Goal: Transaction & Acquisition: Purchase product/service

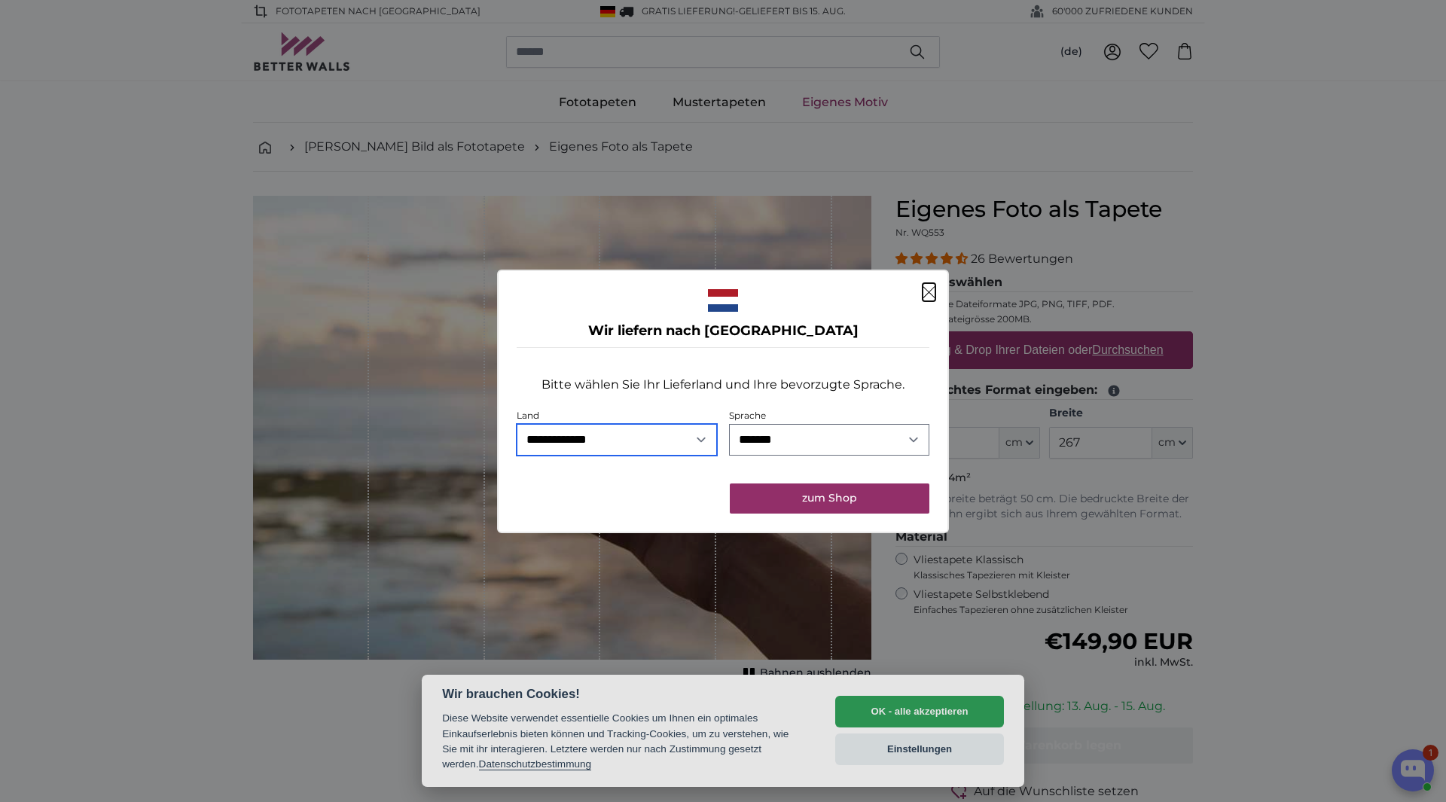
click at [698, 444] on select "**********" at bounding box center [616, 440] width 200 height 32
select select "**"
click at [516, 424] on select "**********" at bounding box center [616, 440] width 200 height 32
click at [882, 496] on button "zum Shop" at bounding box center [830, 498] width 200 height 30
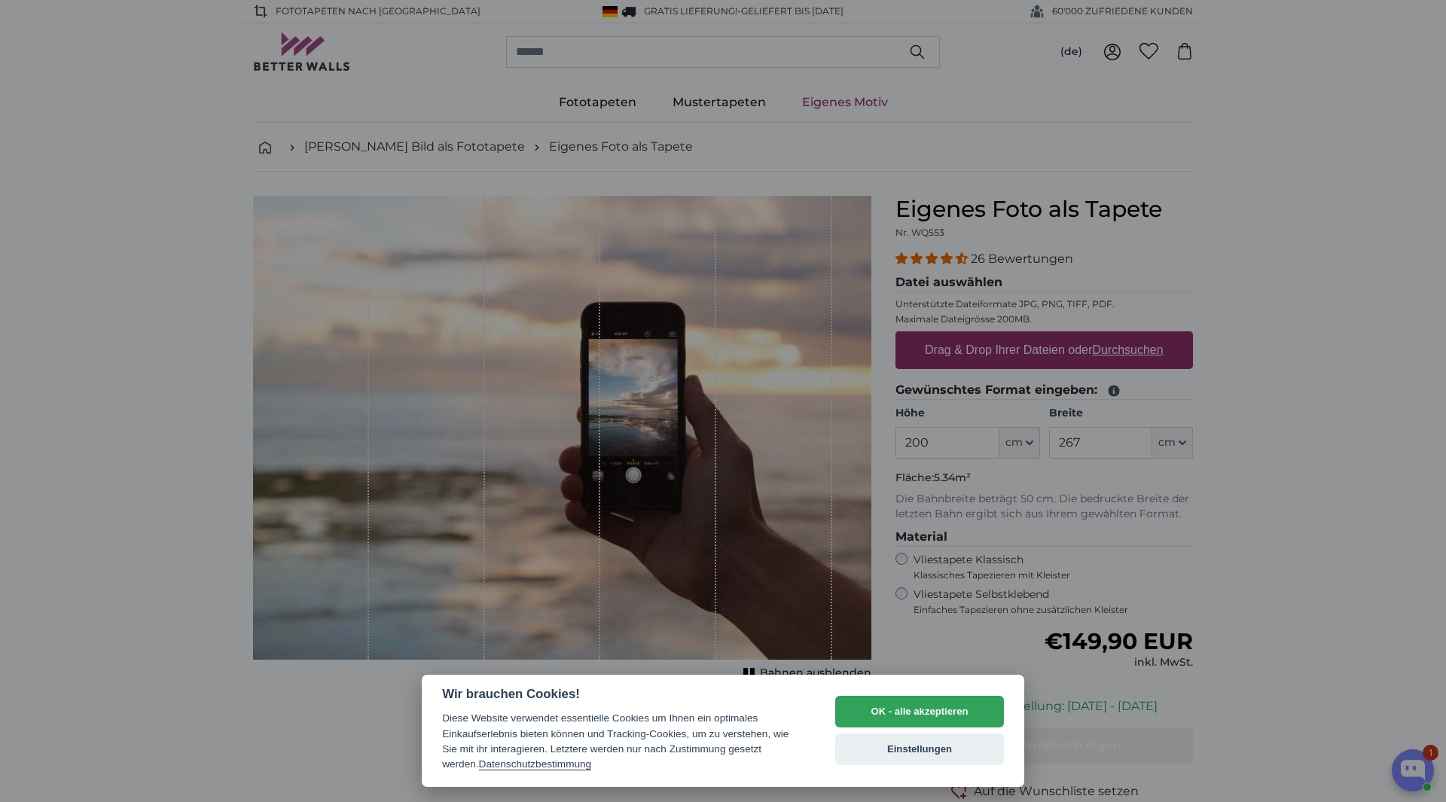
drag, startPoint x: 882, startPoint y: 712, endPoint x: 1095, endPoint y: 693, distance: 214.7
click at [882, 711] on button "OK - alle akzeptieren" at bounding box center [919, 712] width 169 height 32
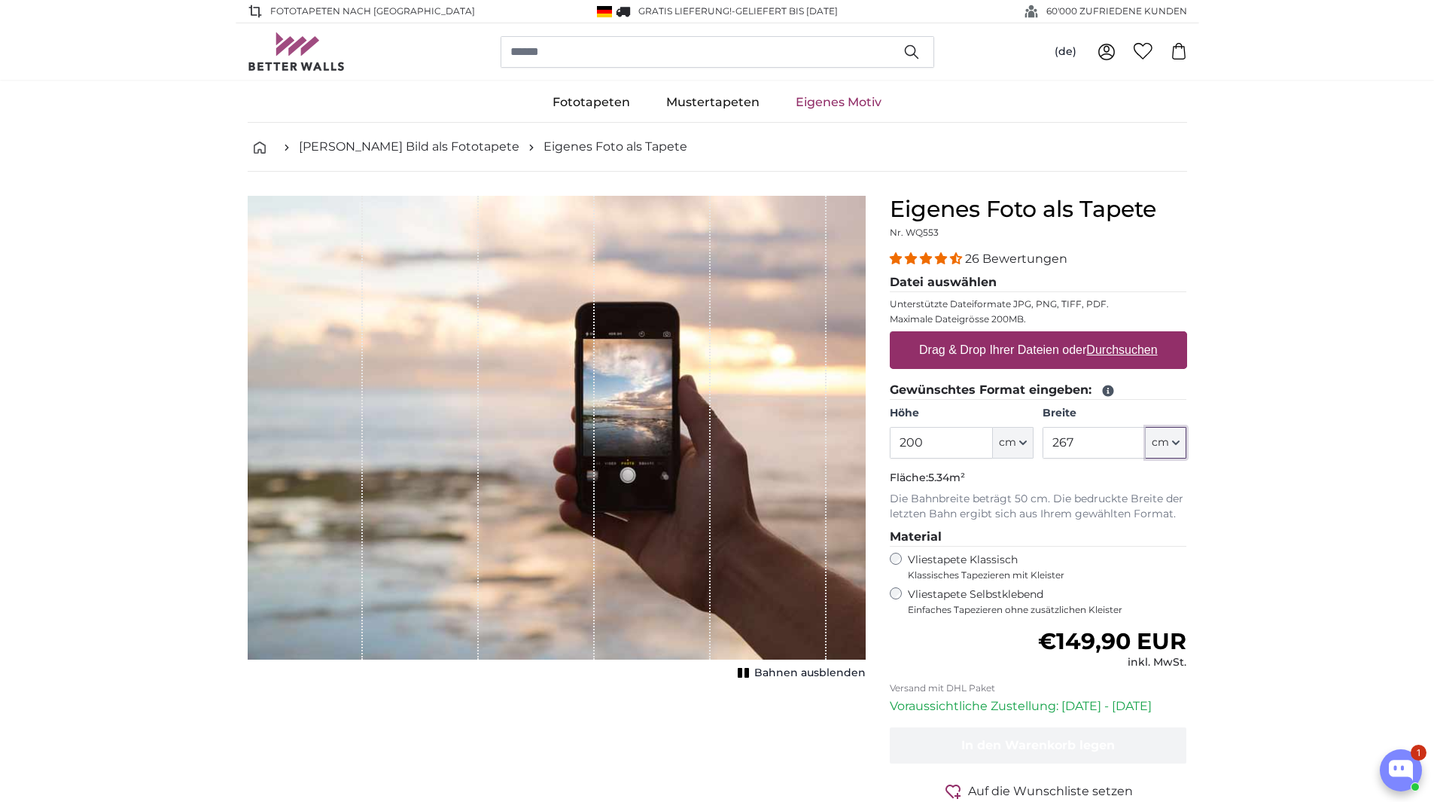
click at [1177, 446] on icon "button" at bounding box center [1176, 443] width 8 height 8
click at [1092, 434] on input "267" at bounding box center [1094, 443] width 103 height 32
drag, startPoint x: 1092, startPoint y: 440, endPoint x: 1013, endPoint y: 428, distance: 79.9
click at [1013, 428] on div "Höhe 200 ft cm Centimeter (cm) Inches (inch) Feet (ft. in.) Breite 267 ft cm Ce…" at bounding box center [1038, 432] width 297 height 53
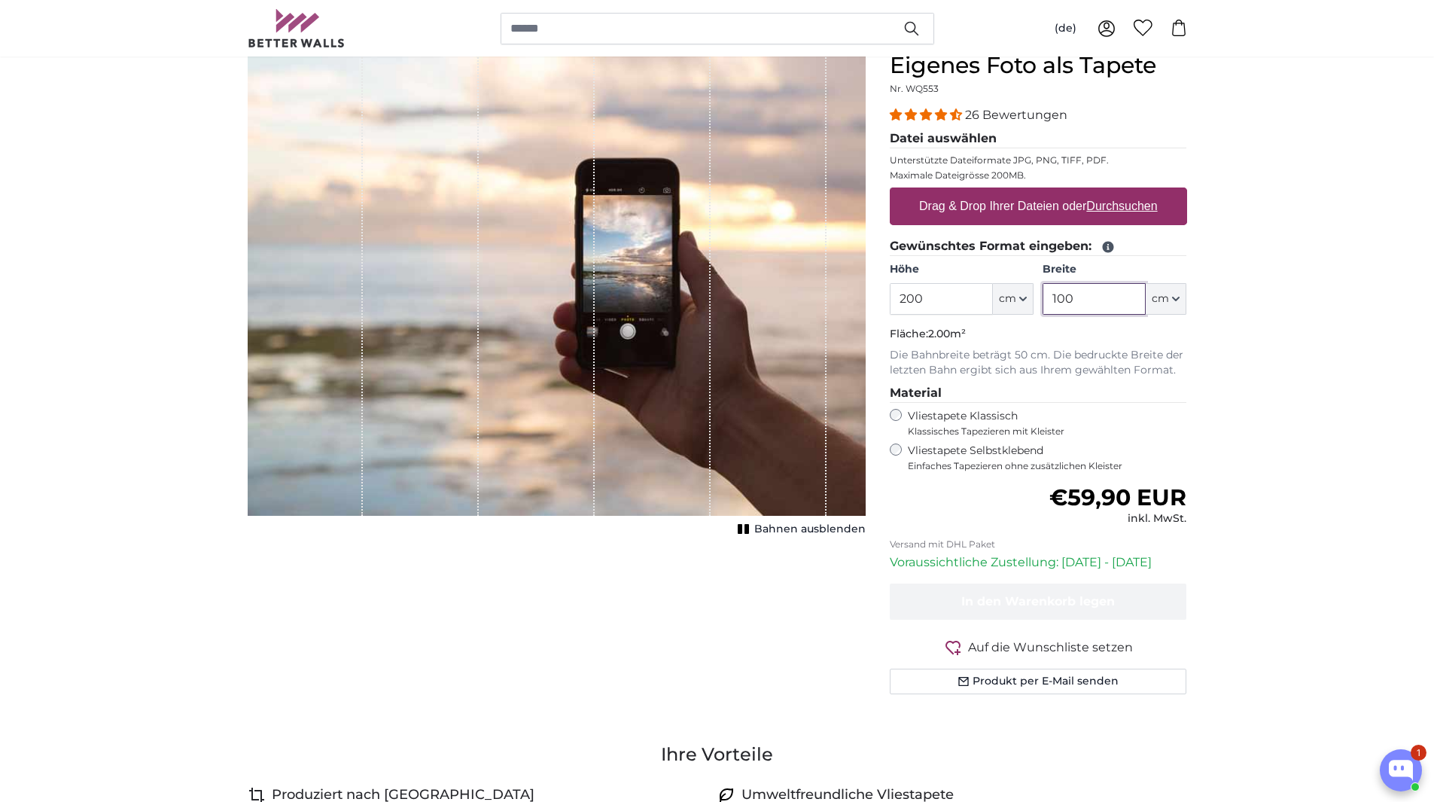
scroll to position [151, 0]
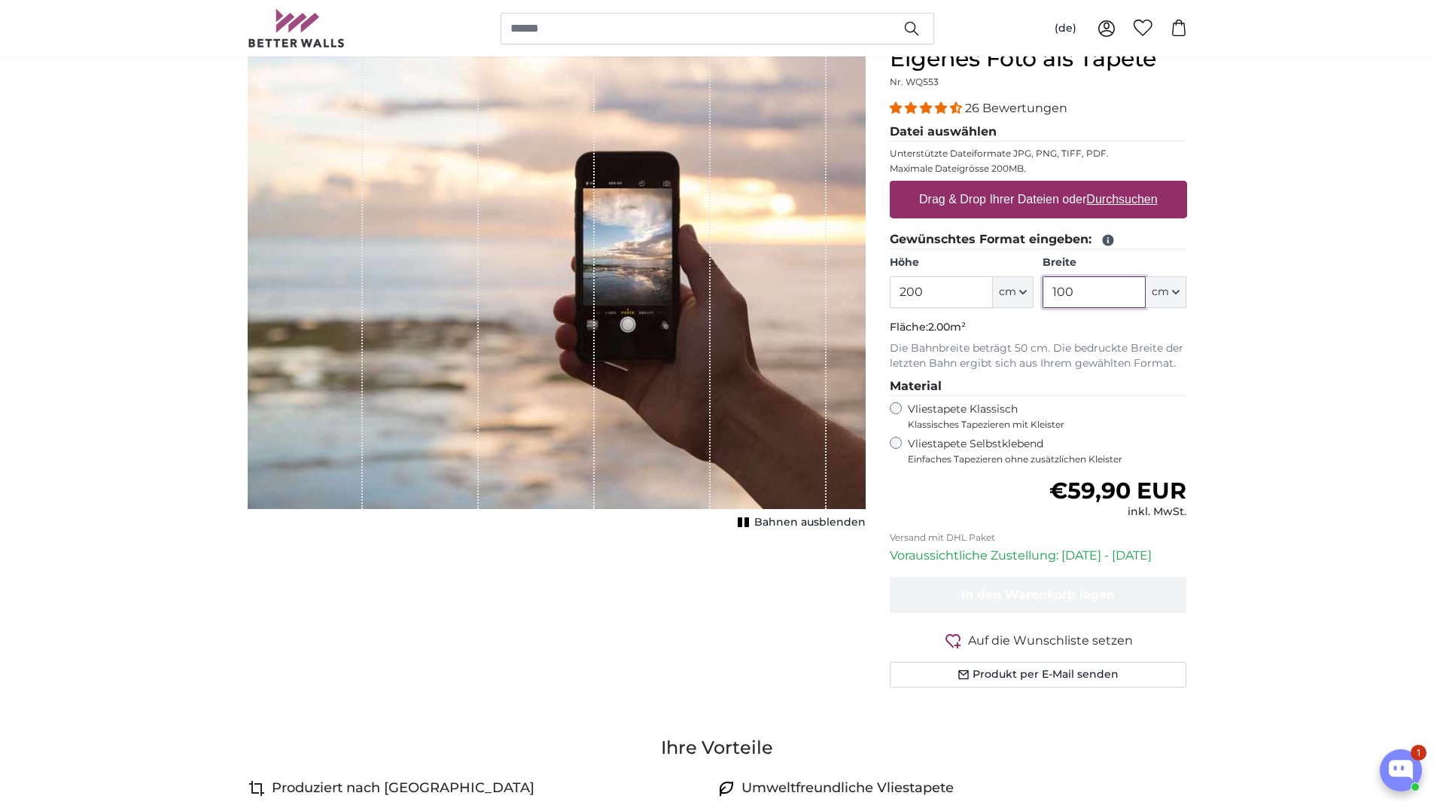
type input "100"
click at [1137, 201] on u "Durchsuchen" at bounding box center [1121, 199] width 71 height 13
click at [1137, 185] on input "Drag & Drop Ihrer Dateien oder Durchsuchen" at bounding box center [1038, 183] width 297 height 5
click at [1133, 201] on u "Durchsuchen" at bounding box center [1121, 199] width 71 height 13
click at [1133, 185] on input "Drag & Drop Ihrer Dateien oder Durchsuchen" at bounding box center [1038, 183] width 297 height 5
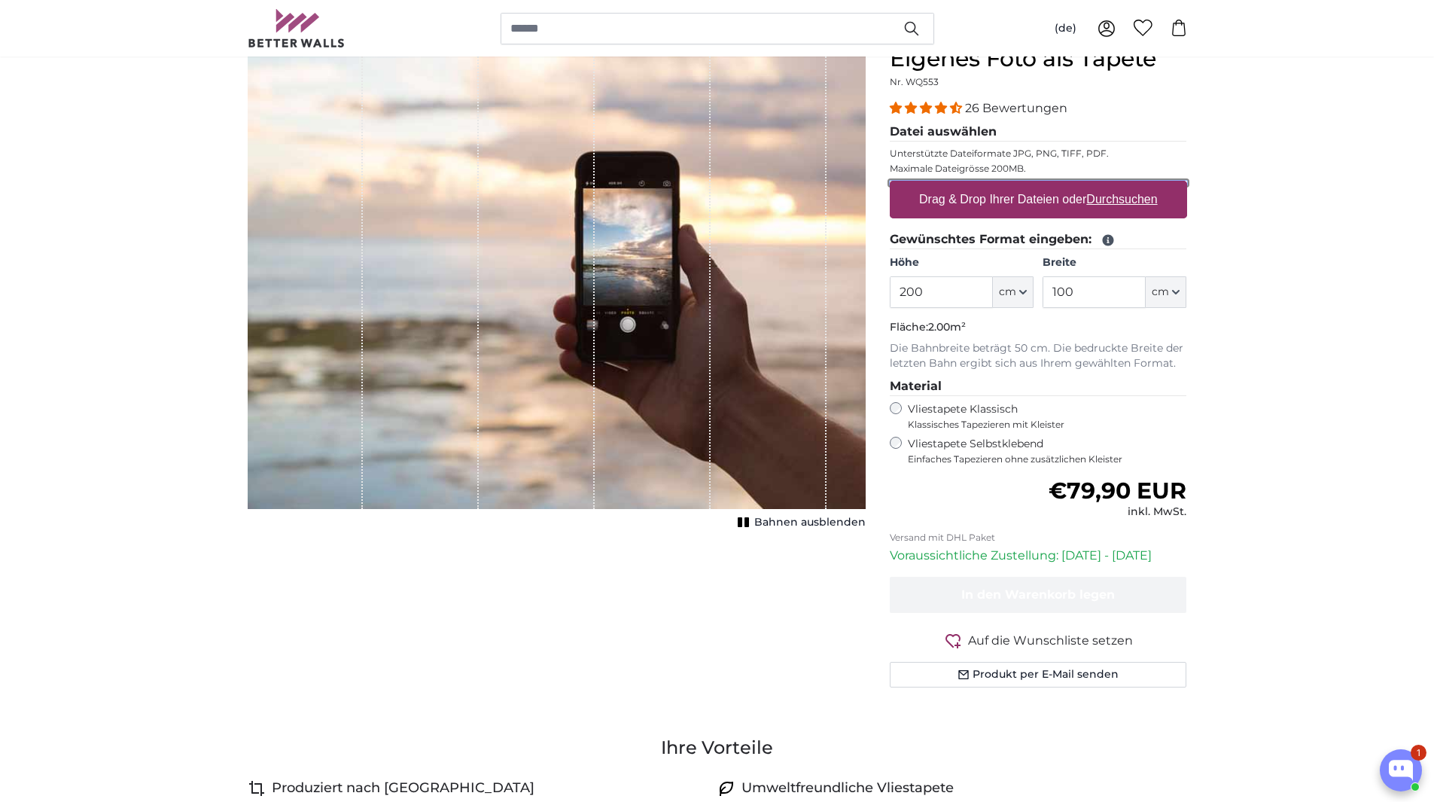
type input "**********"
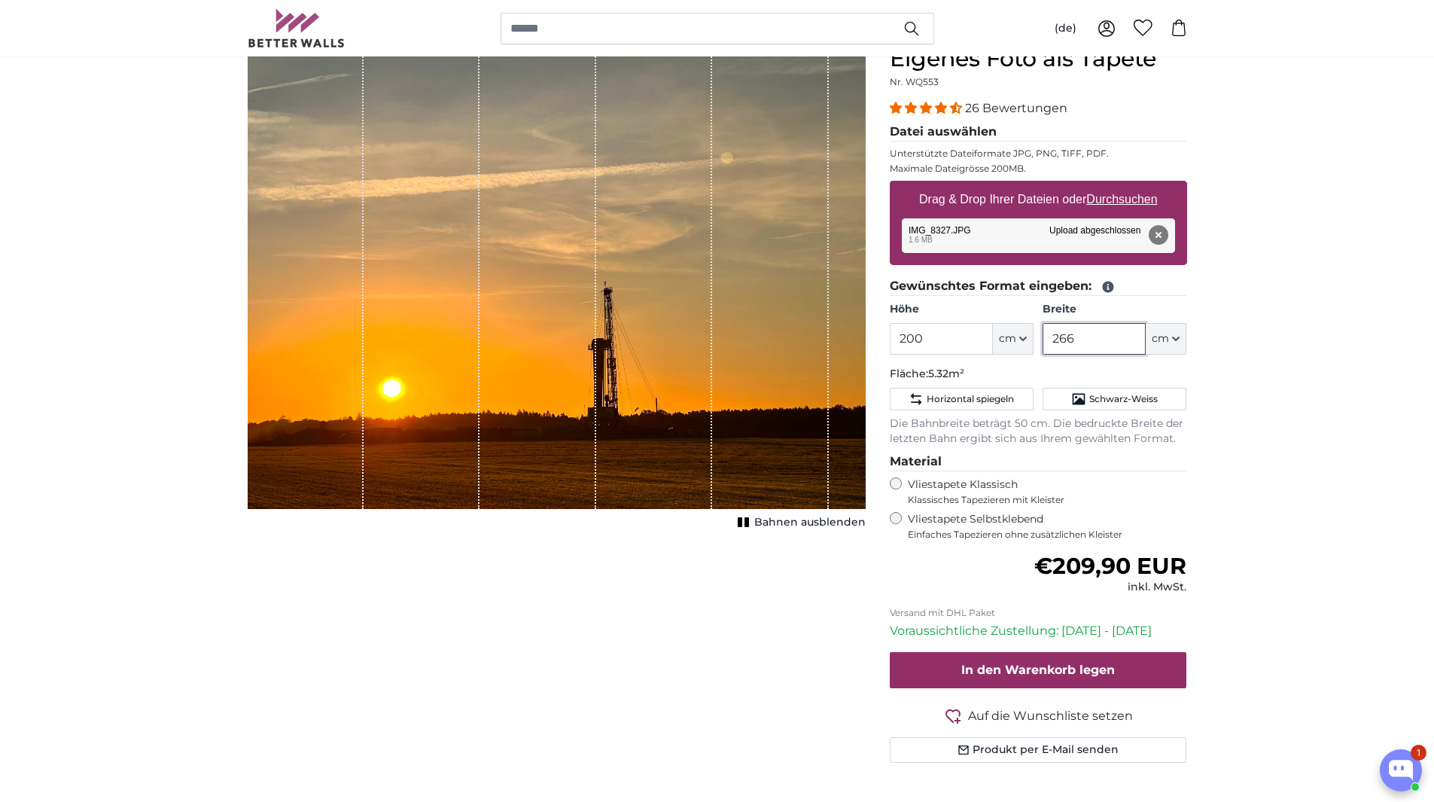
drag, startPoint x: 1095, startPoint y: 333, endPoint x: 1033, endPoint y: 333, distance: 61.7
click at [1033, 333] on div "Höhe 200 ft cm Centimeter (cm) Inches (inch) Feet (ft. in.) Breite 266 ft cm Ce…" at bounding box center [1038, 328] width 297 height 53
type input "100"
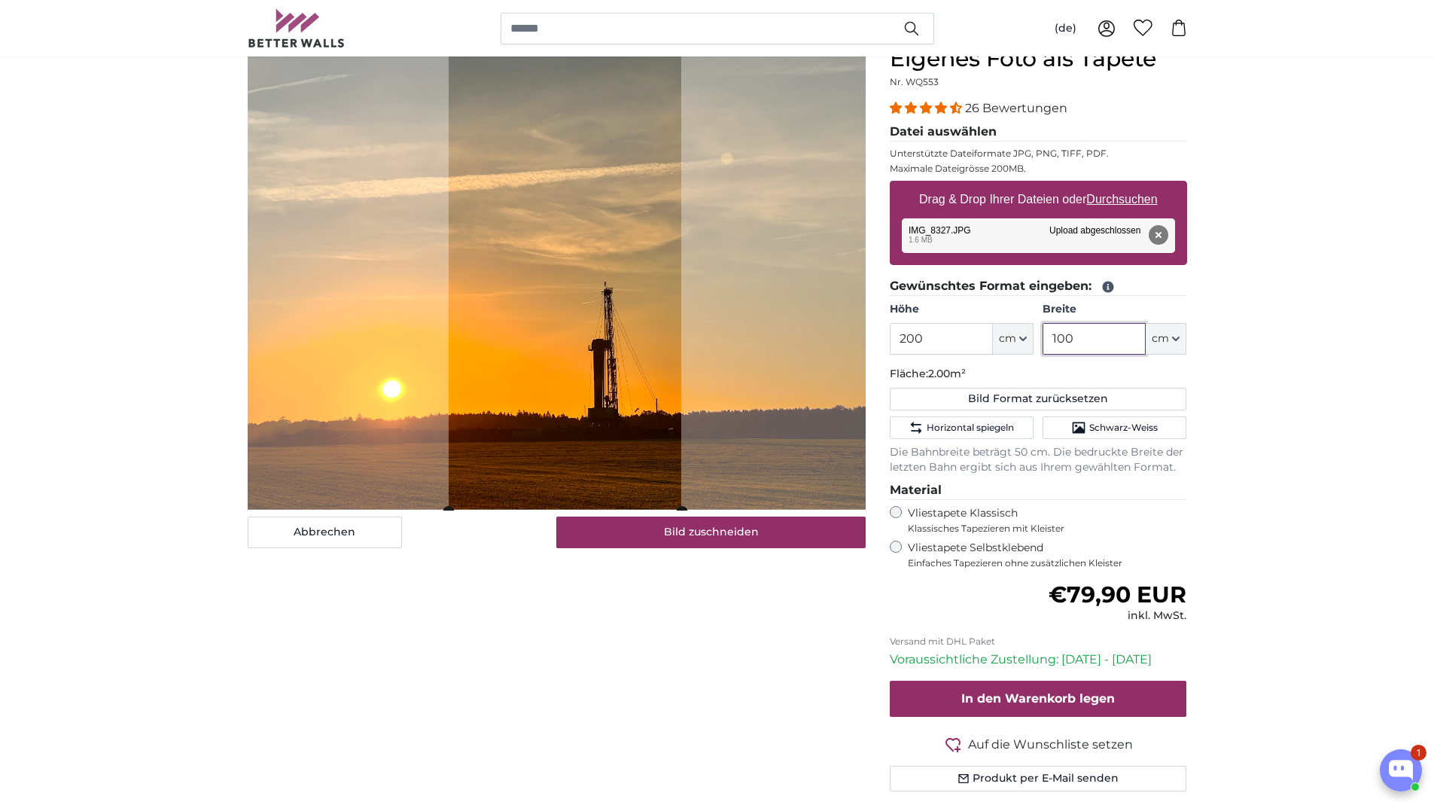
click at [613, 424] on cropper-handle at bounding box center [565, 278] width 233 height 465
click at [1155, 236] on button "Entfernen" at bounding box center [1158, 235] width 20 height 20
type input "266"
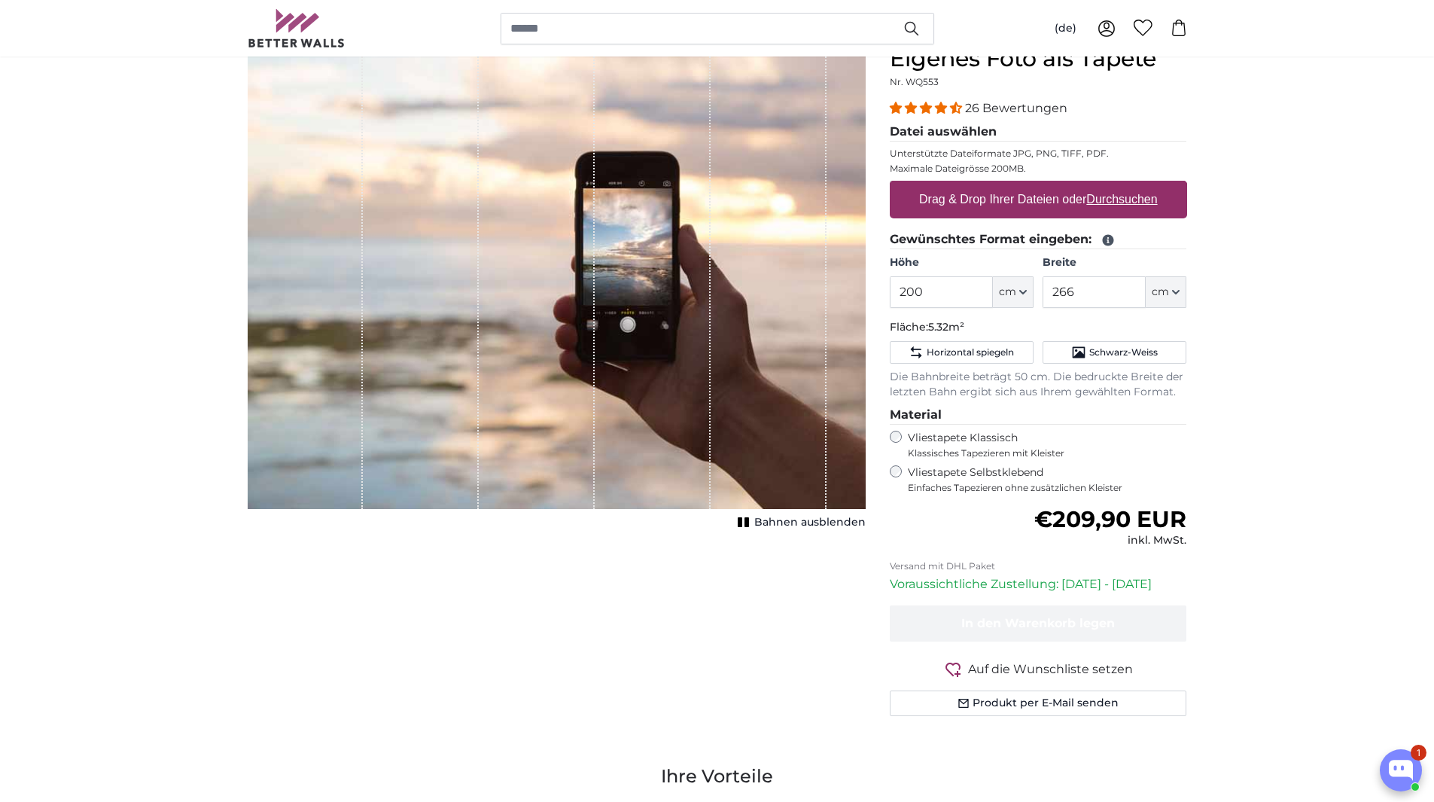
click at [1121, 198] on u "Durchsuchen" at bounding box center [1121, 199] width 71 height 13
click at [1121, 185] on input "Drag & Drop Ihrer Dateien oder Durchsuchen" at bounding box center [1038, 183] width 297 height 5
type input "**********"
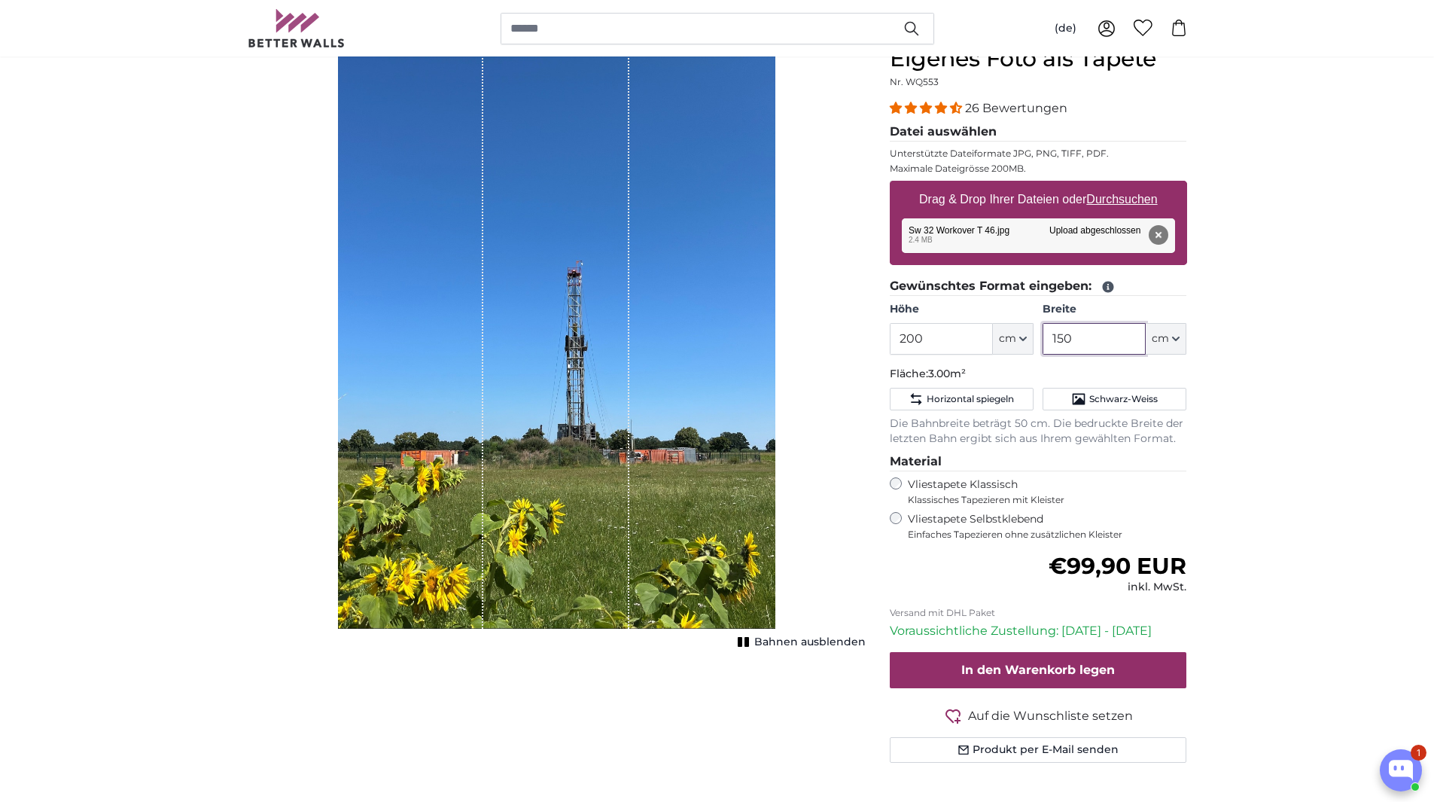
drag, startPoint x: 1085, startPoint y: 340, endPoint x: 1050, endPoint y: 342, distance: 35.4
click at [1050, 342] on input "150" at bounding box center [1094, 339] width 103 height 32
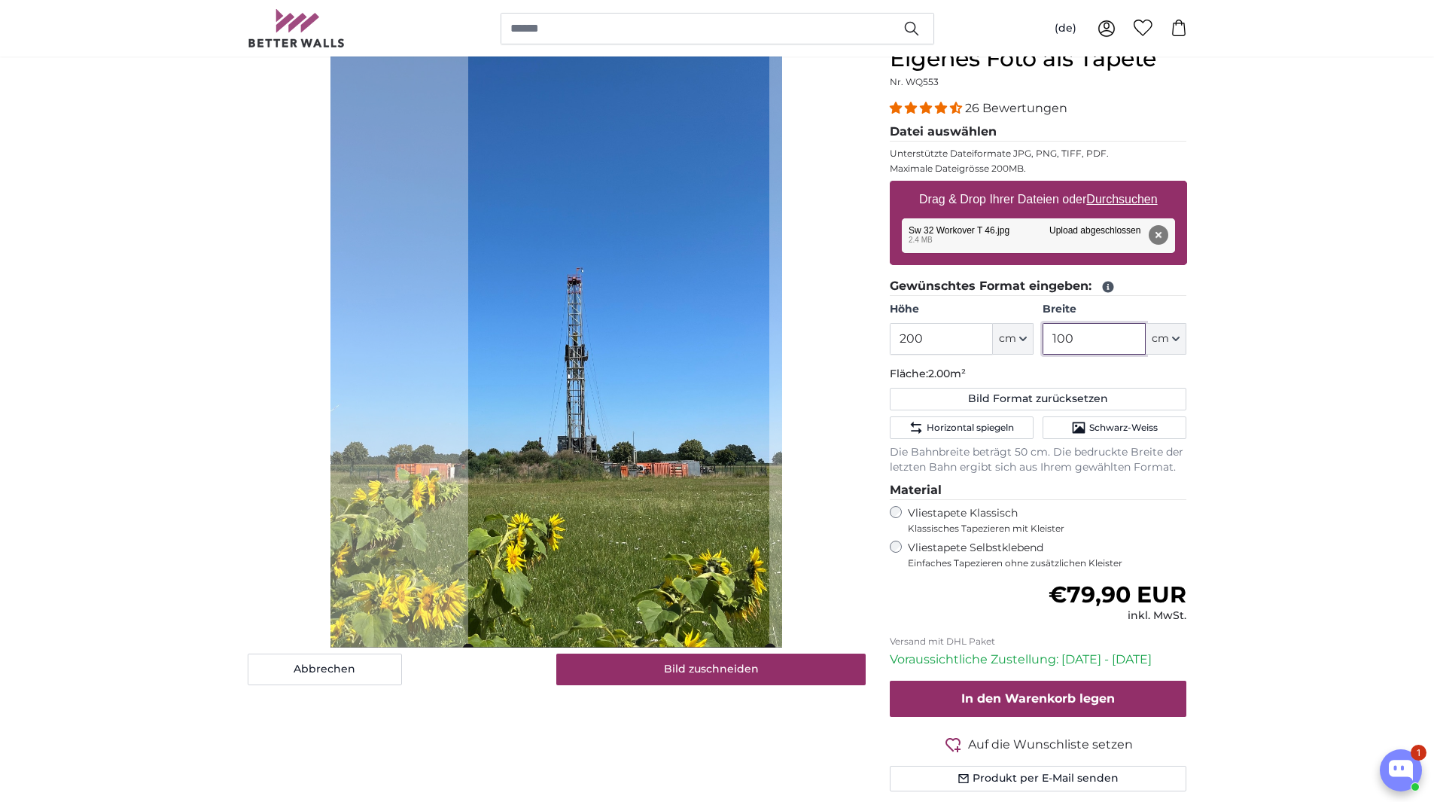
click at [665, 498] on cropper-handle at bounding box center [618, 347] width 301 height 602
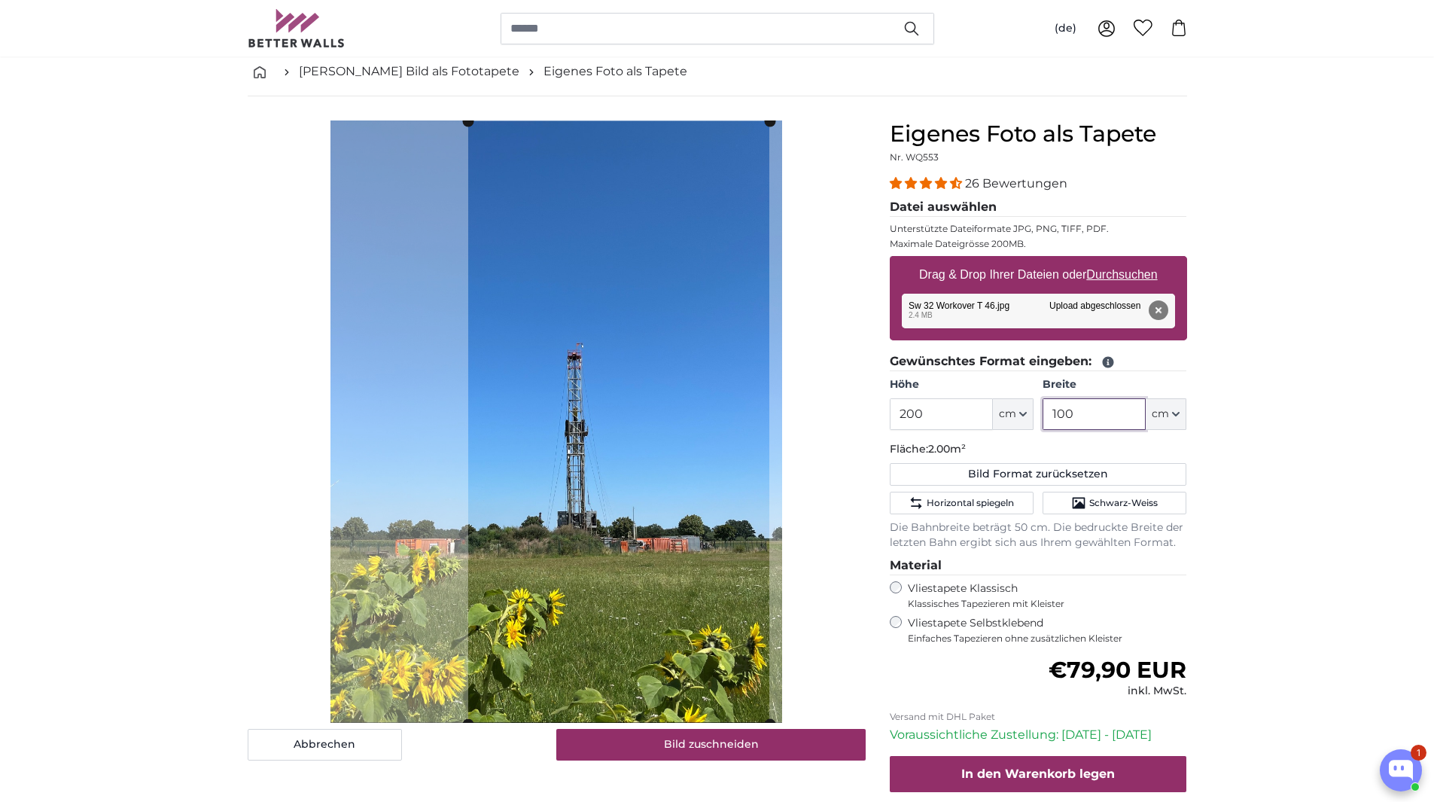
scroll to position [151, 0]
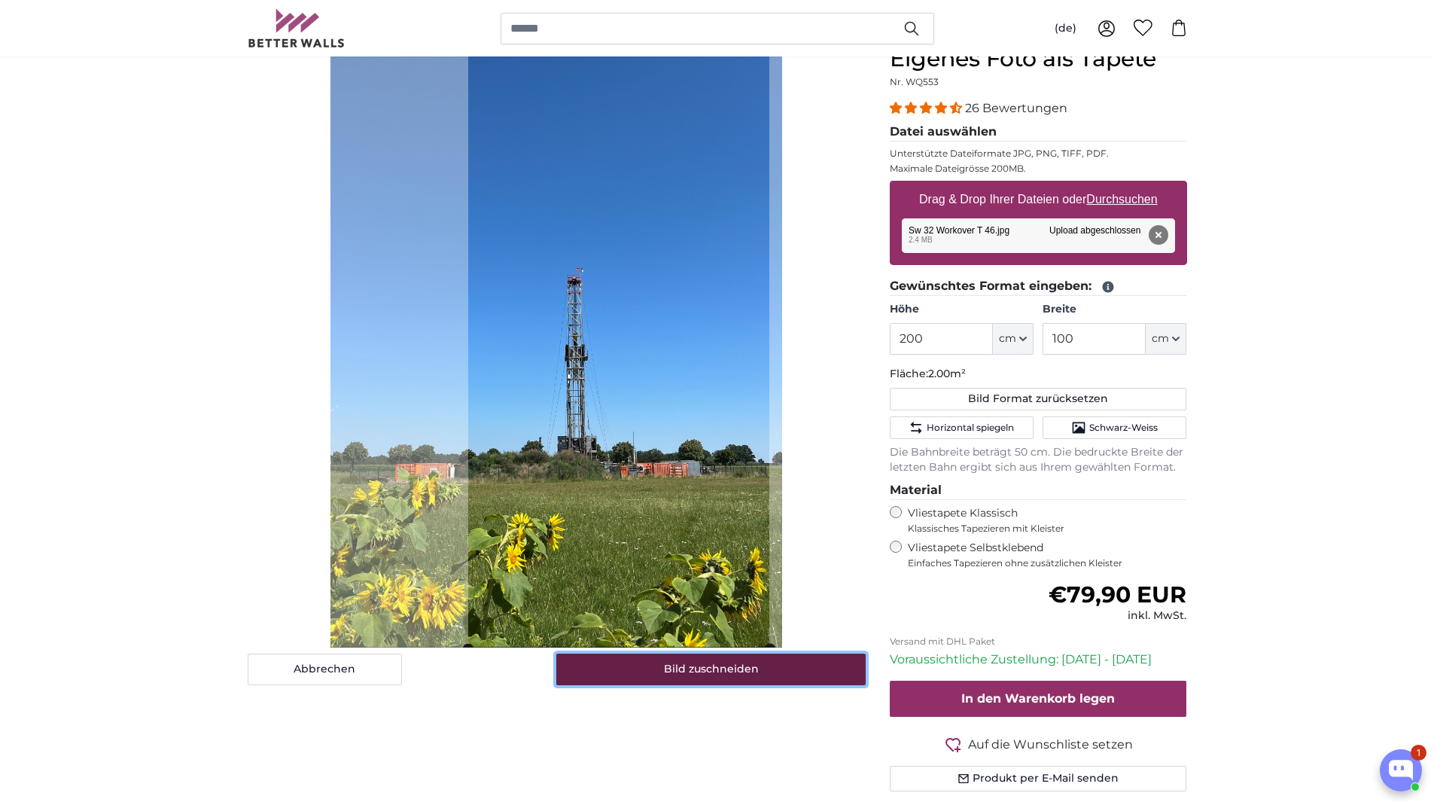
click at [715, 678] on button "Bild zuschneiden" at bounding box center [710, 670] width 309 height 32
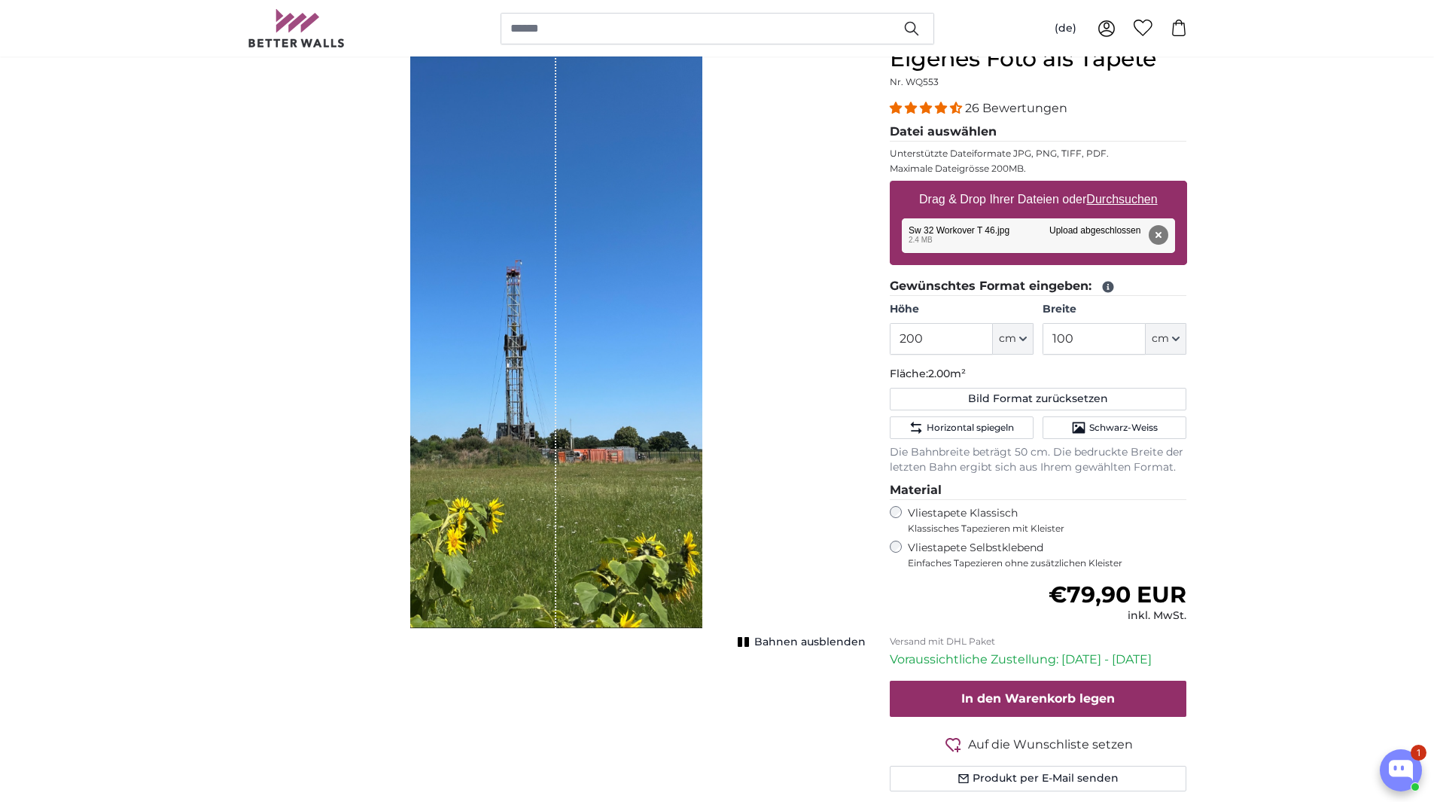
click at [808, 641] on span "Bahnen ausblenden" at bounding box center [809, 642] width 111 height 15
click at [897, 553] on div "Vliestapete Selbstklebend Einfaches Tapezieren ohne zusätzlichen Kleister" at bounding box center [1038, 555] width 297 height 29
drag, startPoint x: 1059, startPoint y: 334, endPoint x: 1085, endPoint y: 336, distance: 25.6
click at [1085, 336] on input "100" at bounding box center [1094, 339] width 103 height 32
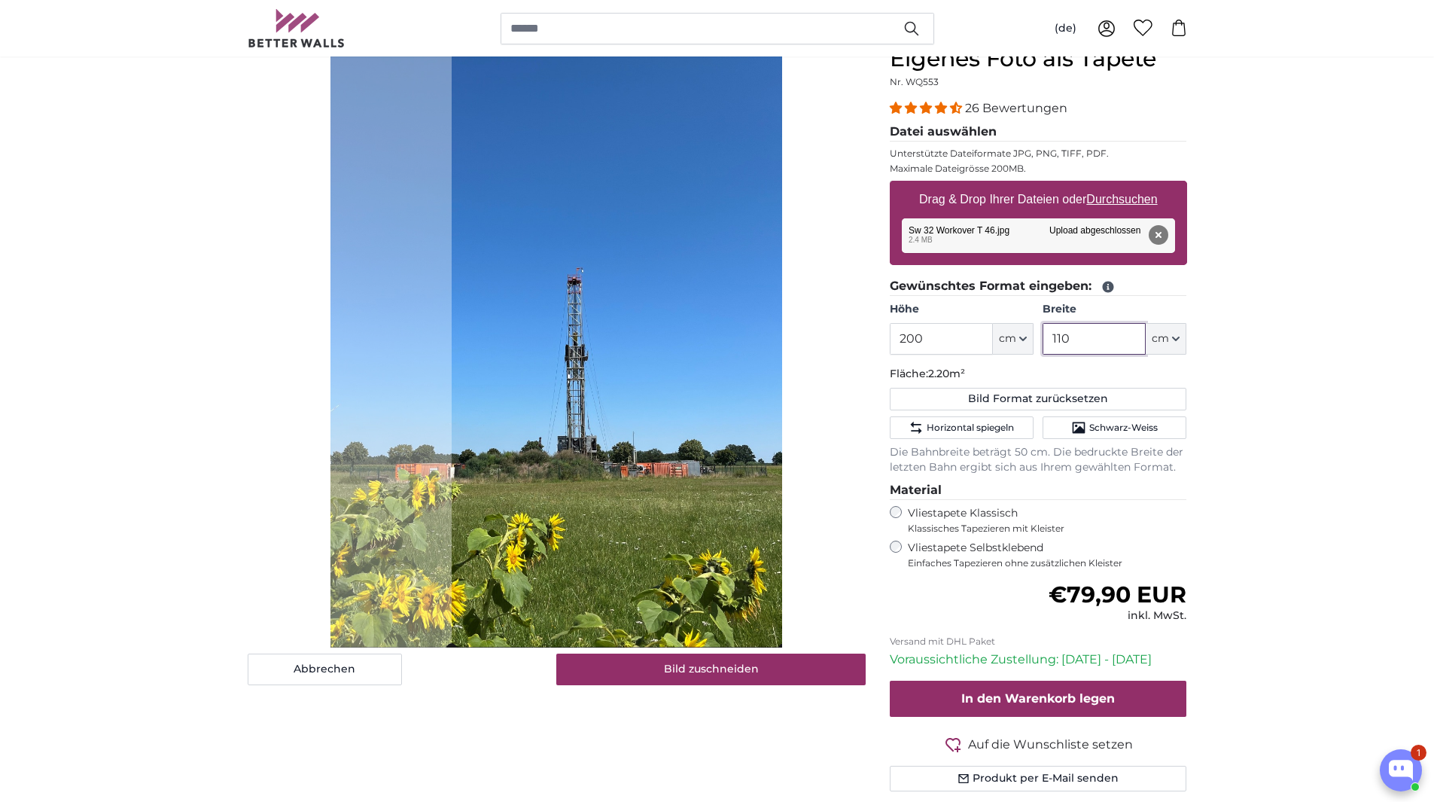
click at [693, 547] on cropper-handle at bounding box center [617, 347] width 331 height 602
type input "110"
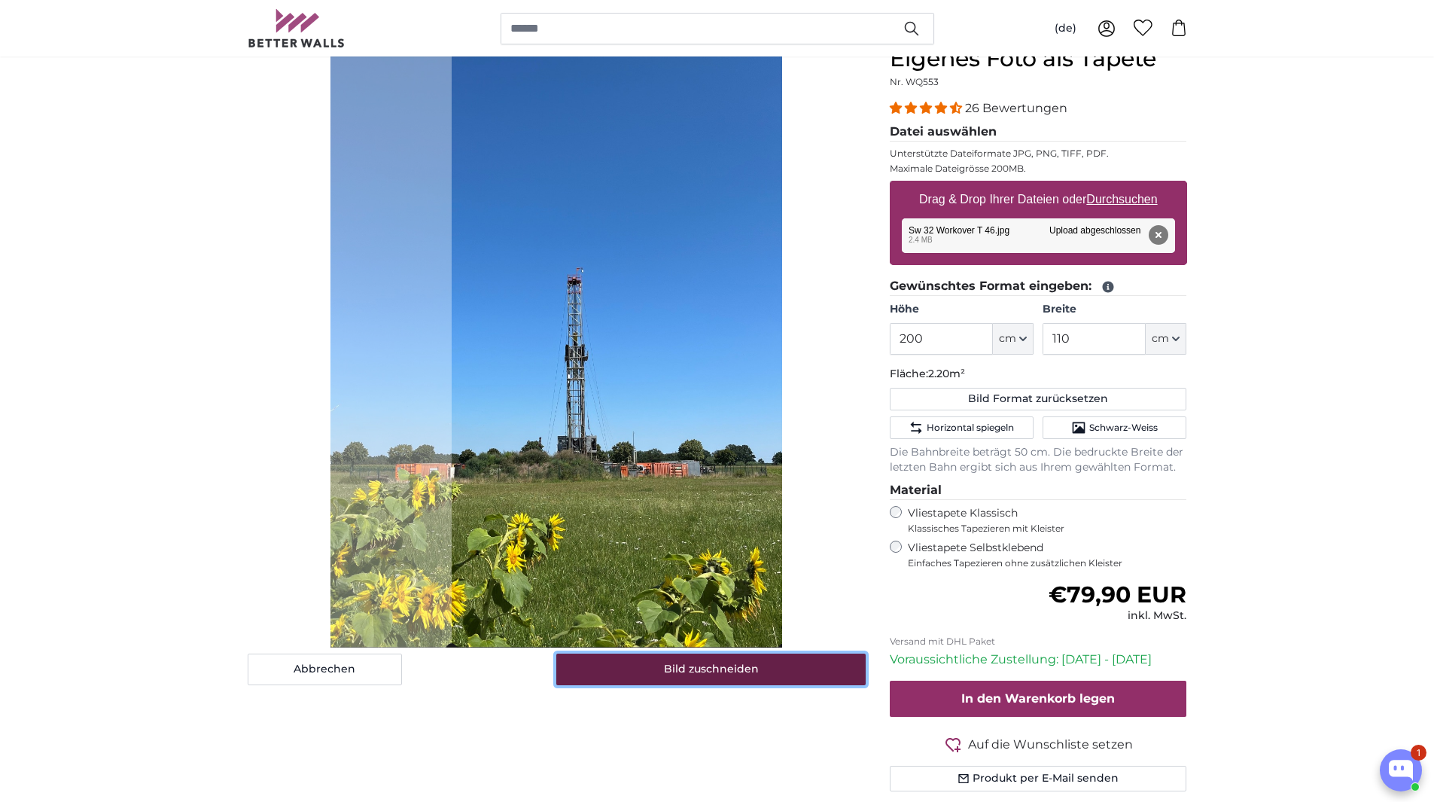
click at [730, 665] on button "Bild zuschneiden" at bounding box center [710, 670] width 309 height 32
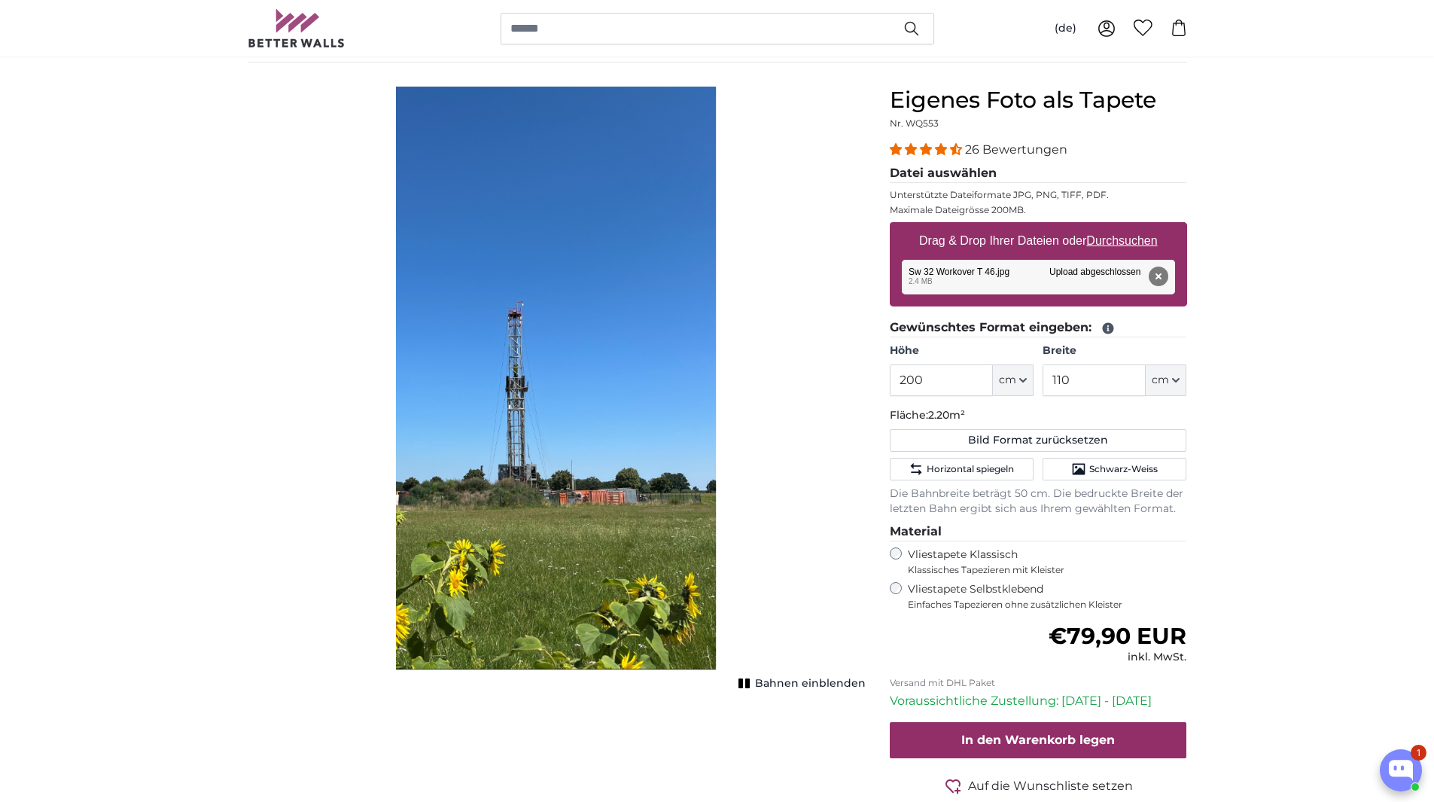
scroll to position [75, 0]
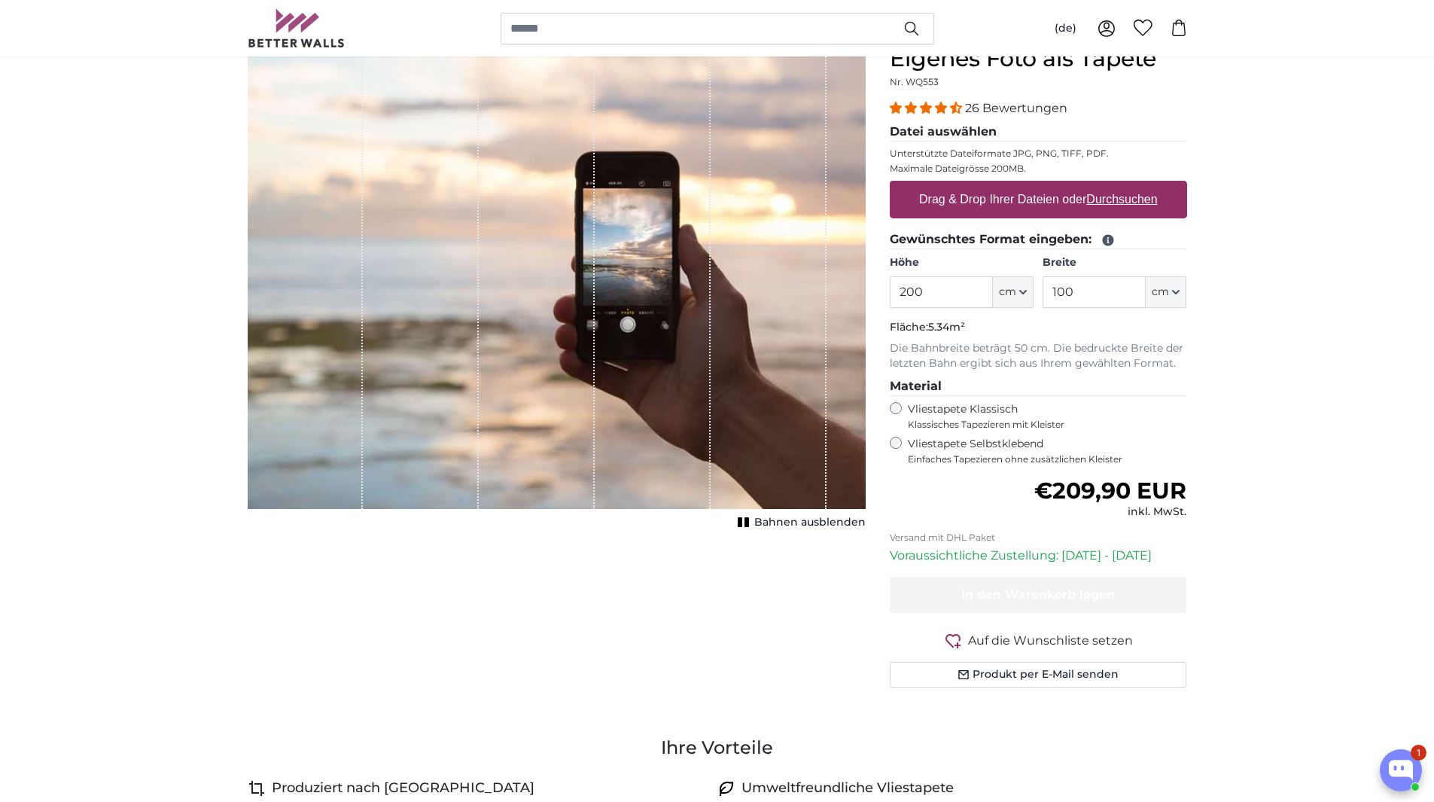
click at [1143, 204] on u "Durchsuchen" at bounding box center [1121, 199] width 71 height 13
click at [1143, 185] on input "Drag & Drop Ihrer Dateien oder Durchsuchen" at bounding box center [1038, 183] width 297 height 5
type input "**********"
